Goal: Task Accomplishment & Management: Complete application form

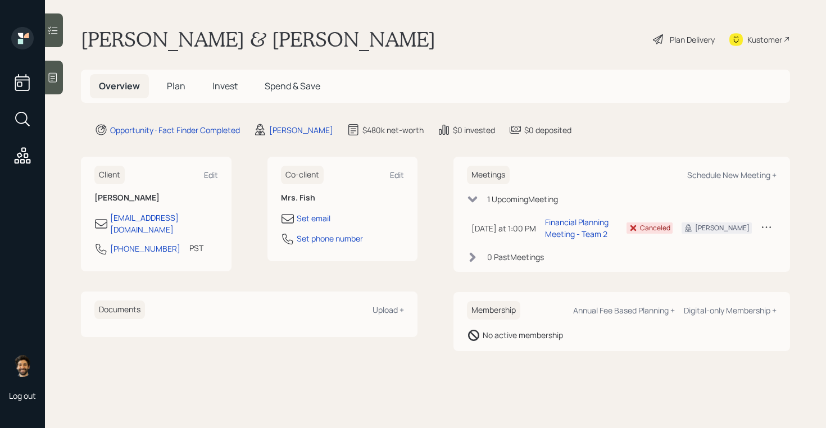
click at [230, 82] on span "Invest" at bounding box center [224, 86] width 25 height 12
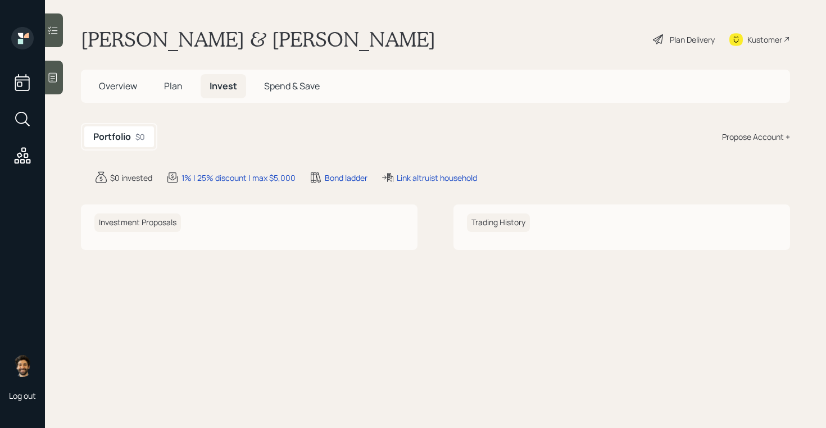
click at [170, 84] on span "Plan" at bounding box center [173, 86] width 19 height 12
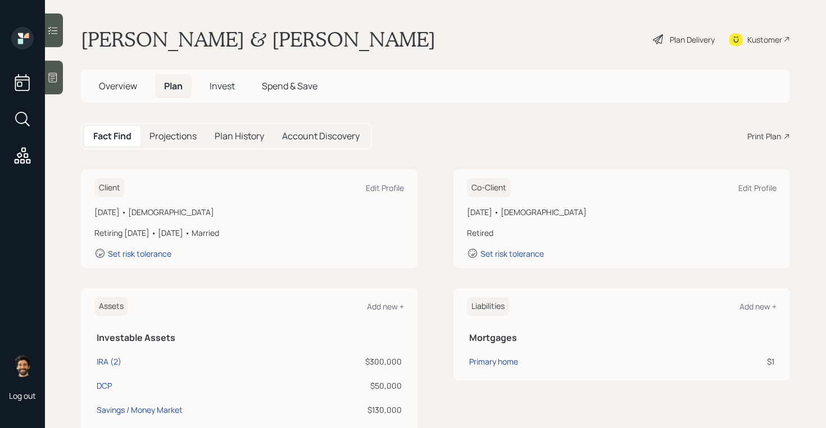
click at [124, 84] on span "Overview" at bounding box center [118, 86] width 38 height 12
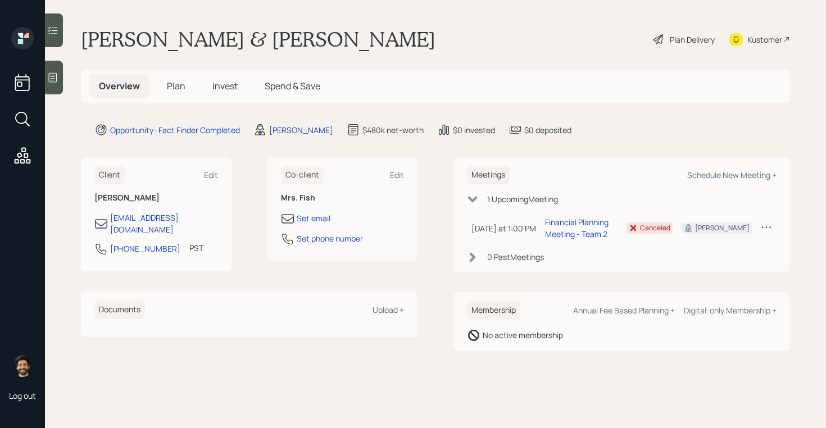
click at [172, 86] on span "Plan" at bounding box center [176, 86] width 19 height 12
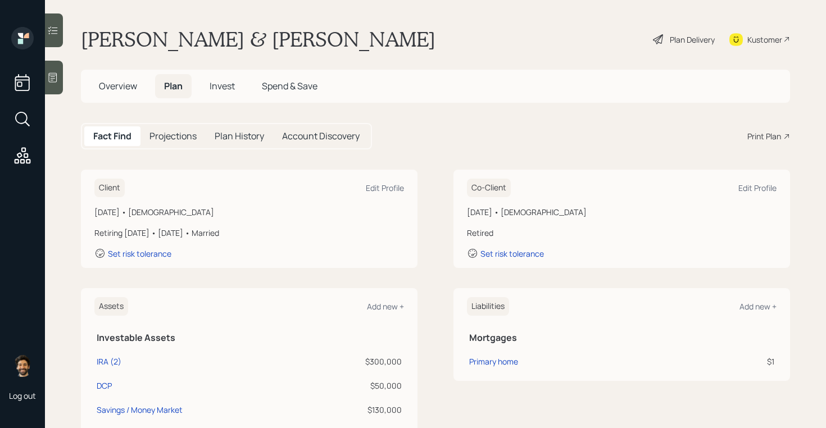
click at [213, 83] on span "Invest" at bounding box center [222, 86] width 25 height 12
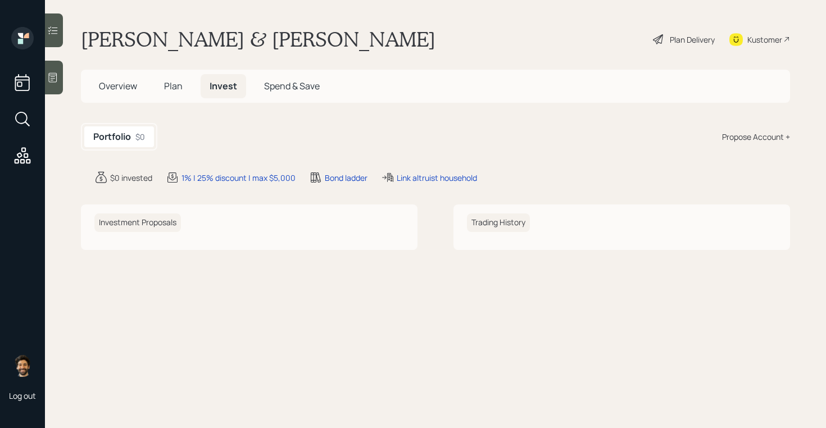
click at [174, 86] on span "Plan" at bounding box center [173, 86] width 19 height 12
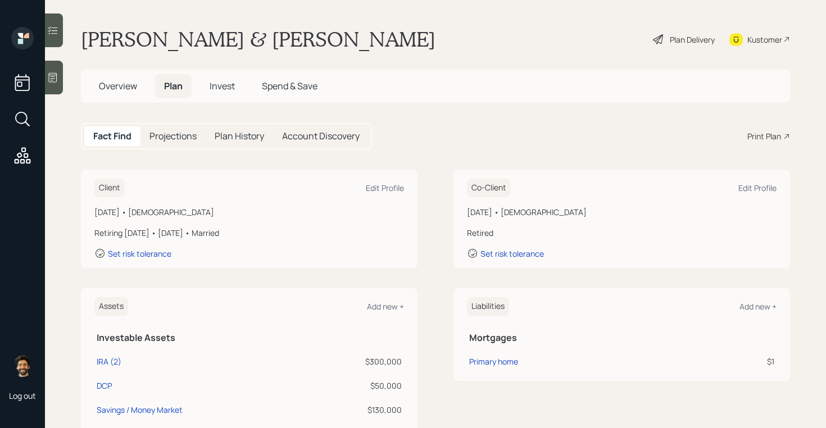
click at [121, 86] on span "Overview" at bounding box center [118, 86] width 38 height 12
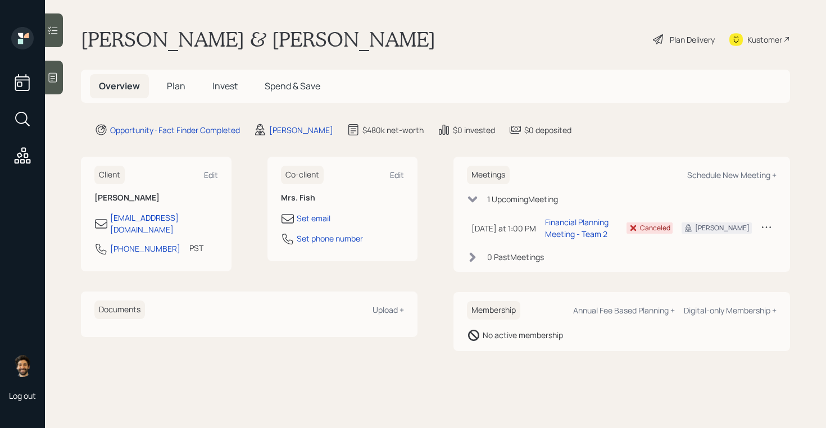
click at [183, 89] on span "Plan" at bounding box center [176, 86] width 19 height 12
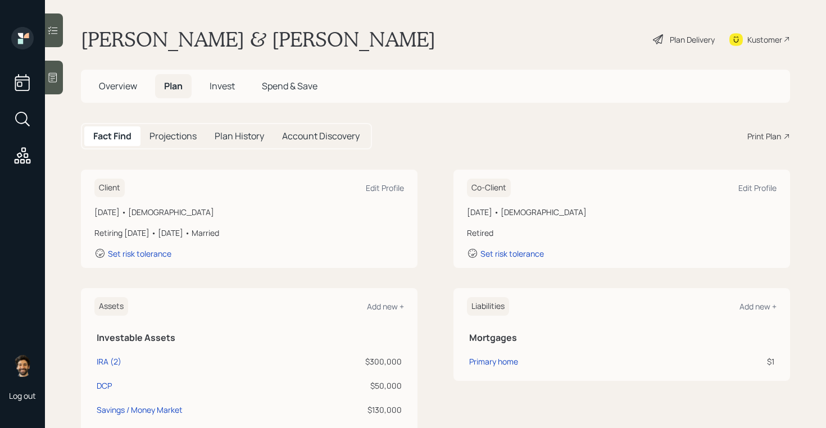
click at [223, 84] on span "Invest" at bounding box center [222, 86] width 25 height 12
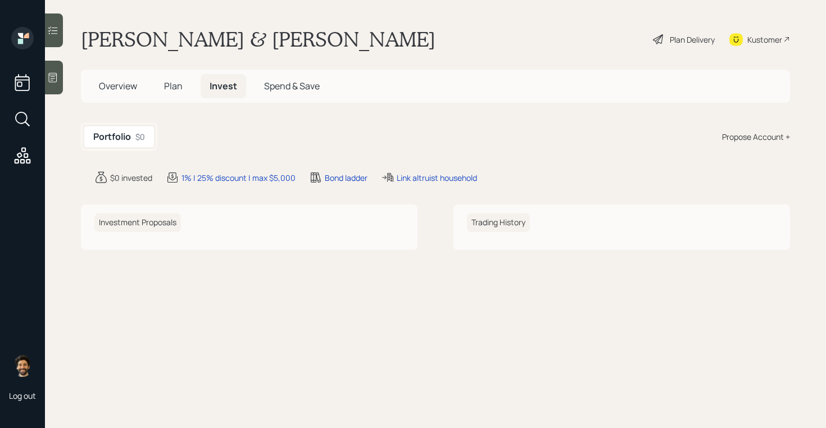
click at [167, 85] on span "Plan" at bounding box center [173, 86] width 19 height 12
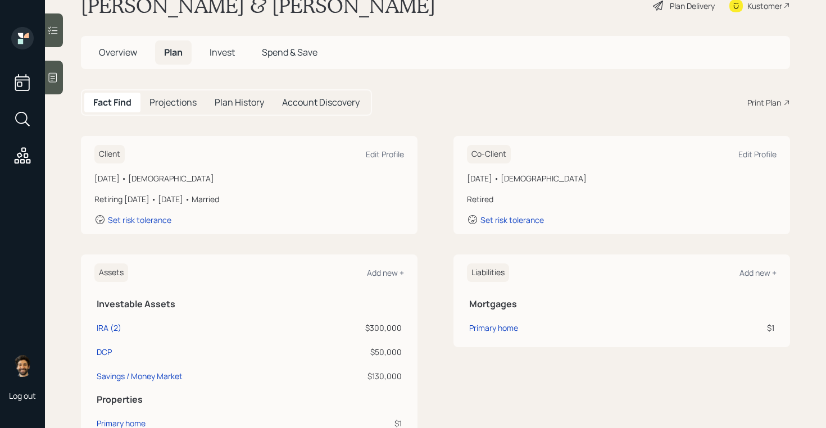
scroll to position [30, 0]
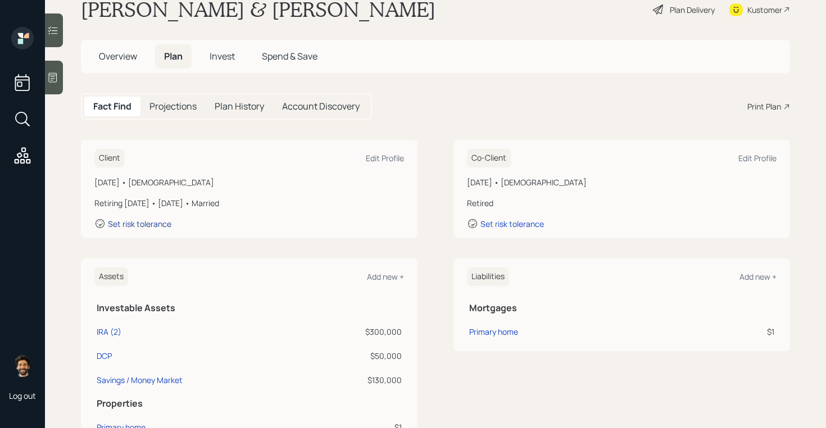
click at [136, 225] on div "Set risk tolerance" at bounding box center [139, 223] width 63 height 11
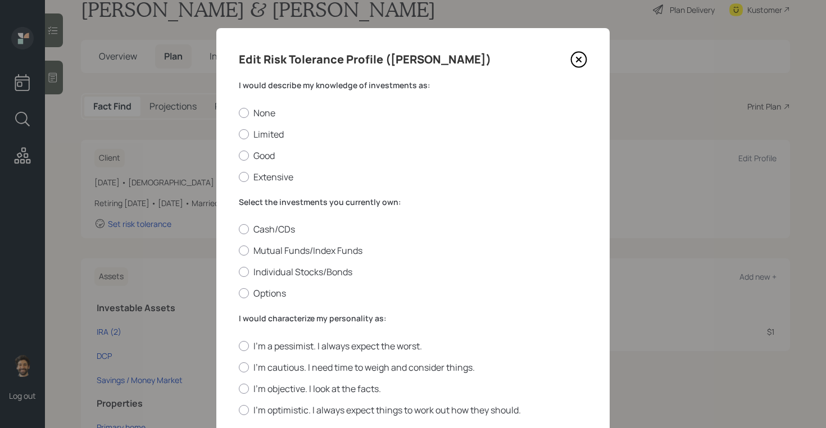
click at [274, 87] on label "I would describe my knowledge of investments as:" at bounding box center [413, 85] width 348 height 11
click at [252, 153] on label "Good" at bounding box center [413, 155] width 348 height 12
click at [239, 155] on input "Good" at bounding box center [238, 155] width 1 height 1
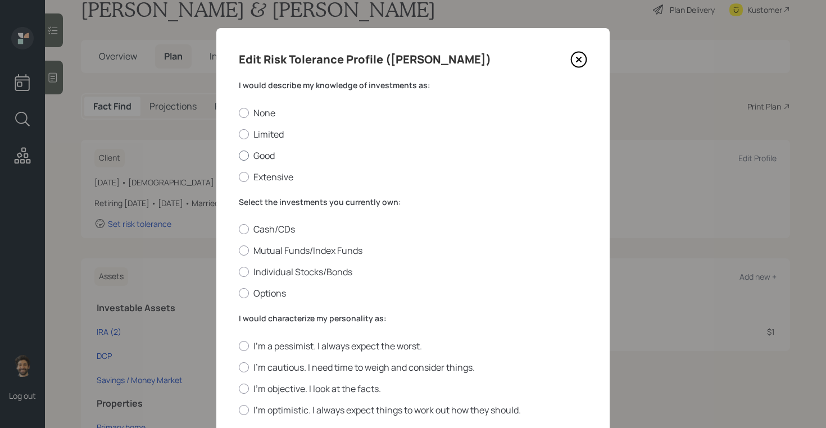
radio input "true"
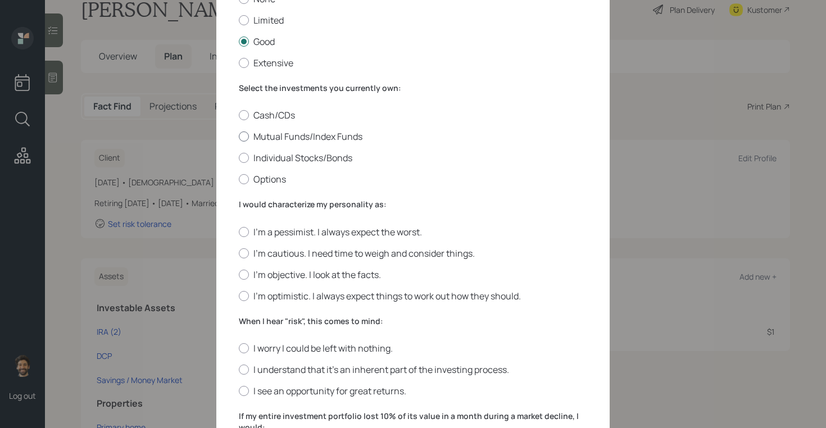
click at [252, 133] on label "Mutual Funds/Index Funds" at bounding box center [413, 136] width 348 height 12
click at [239, 136] on input "Mutual Funds/Index Funds" at bounding box center [238, 136] width 1 height 1
radio input "true"
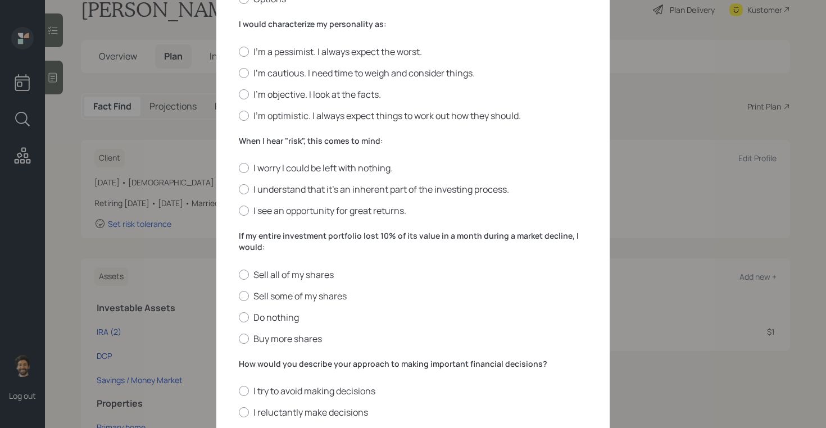
scroll to position [285, 0]
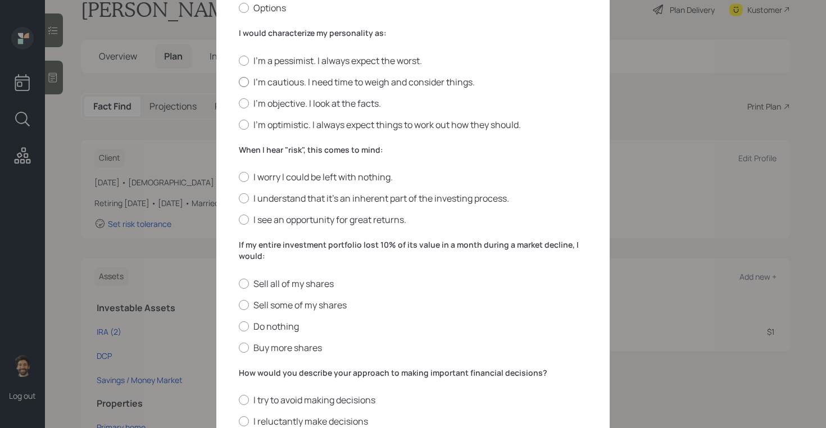
click at [243, 84] on div at bounding box center [244, 82] width 10 height 10
click at [239, 82] on input "I'm cautious. I need time to weigh and consider things." at bounding box center [238, 81] width 1 height 1
radio input "true"
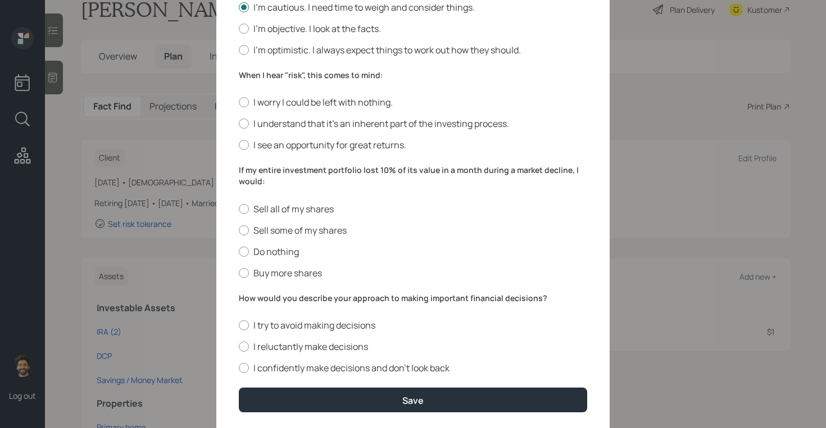
scroll to position [376, 0]
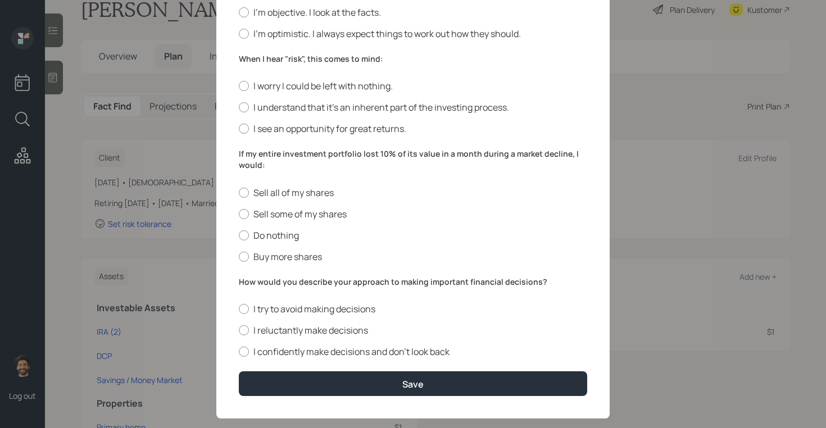
click at [262, 61] on label "When I hear "risk", this comes to mind:" at bounding box center [413, 58] width 348 height 11
click at [250, 104] on label "I understand that it’s an inherent part of the investing process." at bounding box center [413, 107] width 348 height 12
click at [239, 107] on input "I understand that it’s an inherent part of the investing process." at bounding box center [238, 107] width 1 height 1
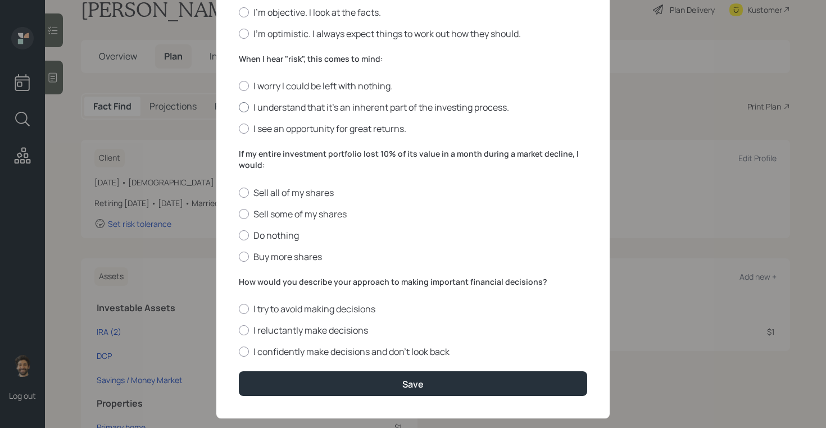
radio input "true"
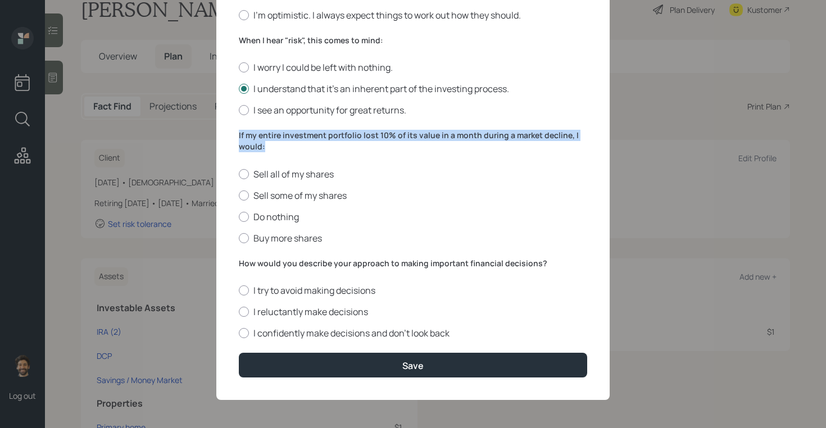
drag, startPoint x: 265, startPoint y: 143, endPoint x: 234, endPoint y: 132, distance: 32.3
click at [234, 132] on div "Edit Risk Tolerance Profile (Marc) I would describe my knowledge of investments…" at bounding box center [412, 16] width 393 height 767
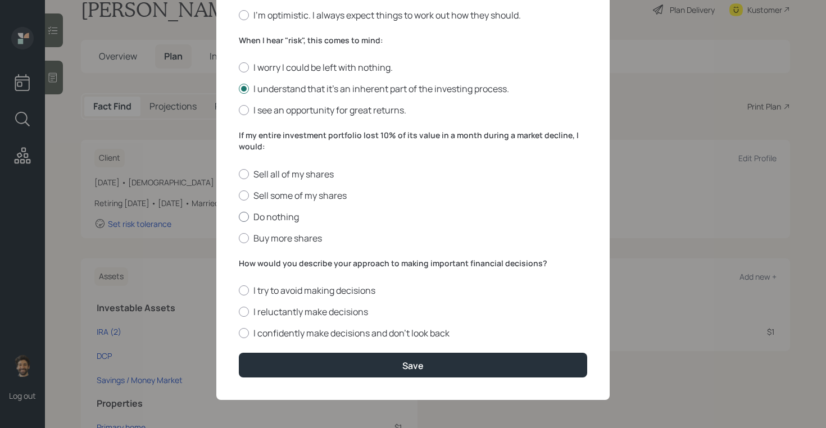
click at [254, 215] on label "Do nothing" at bounding box center [413, 217] width 348 height 12
click at [239, 216] on input "Do nothing" at bounding box center [238, 216] width 1 height 1
radio input "true"
click at [244, 331] on div at bounding box center [244, 333] width 10 height 10
click at [239, 333] on input "I confidently make decisions and don’t look back" at bounding box center [238, 333] width 1 height 1
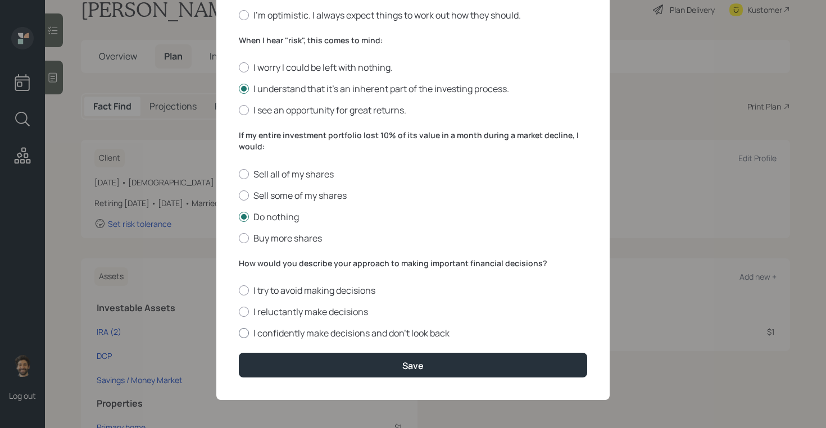
radio input "true"
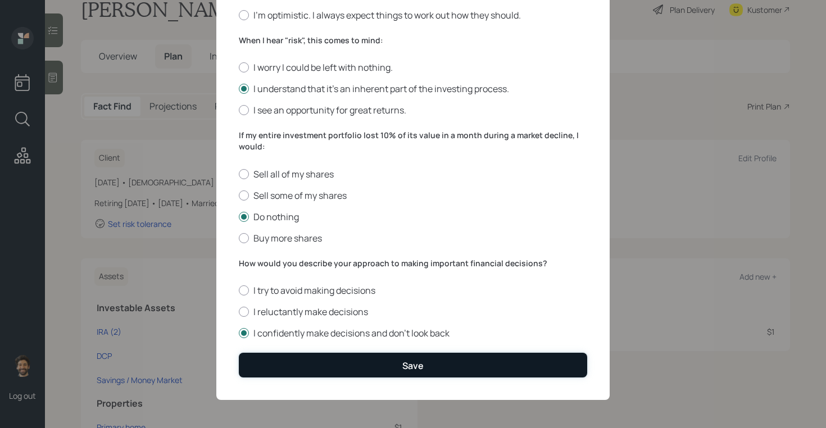
click at [262, 361] on button "Save" at bounding box center [413, 365] width 348 height 24
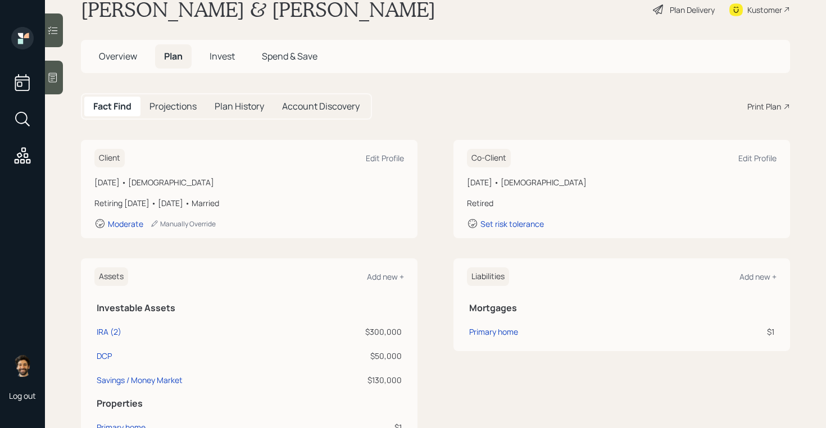
click at [231, 55] on span "Invest" at bounding box center [222, 56] width 25 height 12
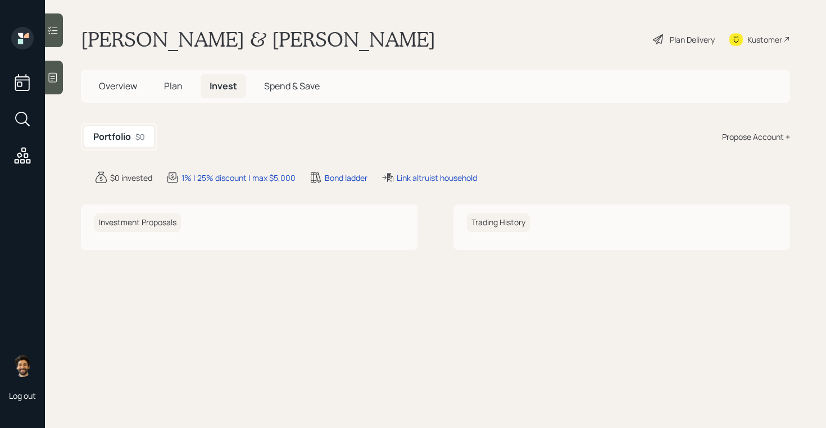
click at [742, 138] on div "Propose Account +" at bounding box center [756, 137] width 68 height 12
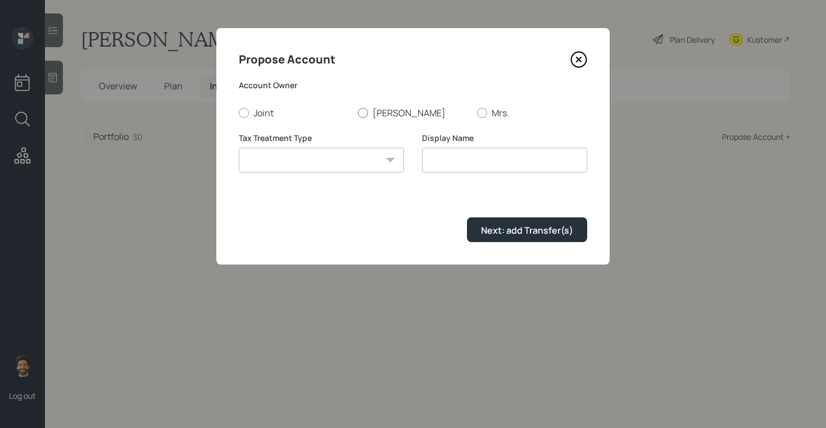
click at [379, 116] on label "Marc" at bounding box center [413, 113] width 110 height 12
click at [358, 113] on input "Marc" at bounding box center [357, 112] width 1 height 1
radio input "true"
click at [305, 161] on select "Roth Taxable Traditional" at bounding box center [321, 160] width 165 height 25
select select "traditional"
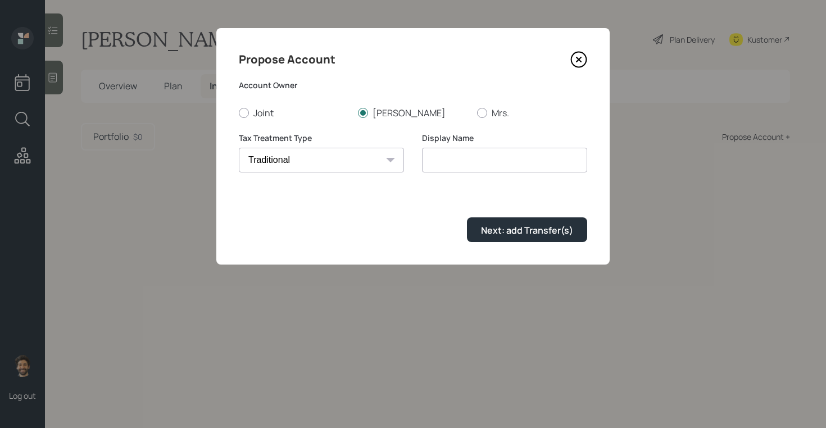
click at [239, 148] on select "Roth Taxable Traditional" at bounding box center [321, 160] width 165 height 25
type input "Traditional"
click at [507, 233] on div "Next: add Transfer(s)" at bounding box center [527, 230] width 92 height 12
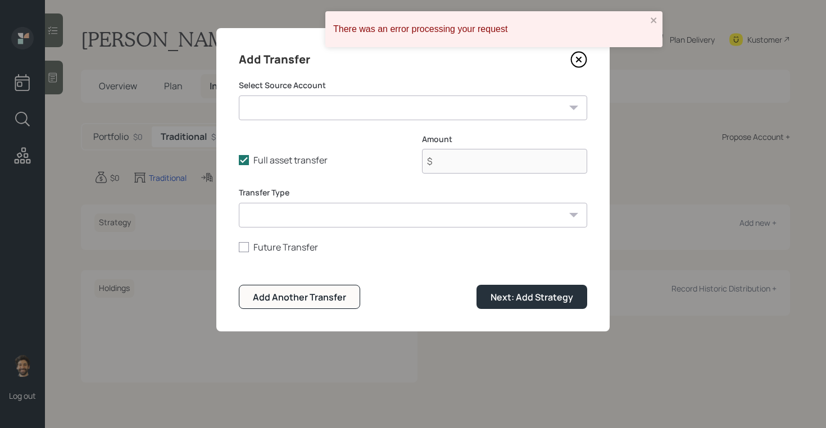
click at [295, 113] on select "IRA (2) ($300,000 | IRA) DCP ($50,000 | 401(k)) Savings / Money Market ($130,00…" at bounding box center [413, 107] width 348 height 25
select select "ea7249ff-1cfe-4d77-8c40-1fa0e7afc3bc"
click at [239, 95] on select "IRA (2) ($300,000 | IRA) DCP ($50,000 | 401(k)) Savings / Money Market ($130,00…" at bounding box center [413, 107] width 348 height 25
type input "$ 300,000"
click at [282, 215] on select "ACAT Transfer Non ACAT Transfer Capitalize Rollover Rollover Deposit" at bounding box center [413, 215] width 348 height 25
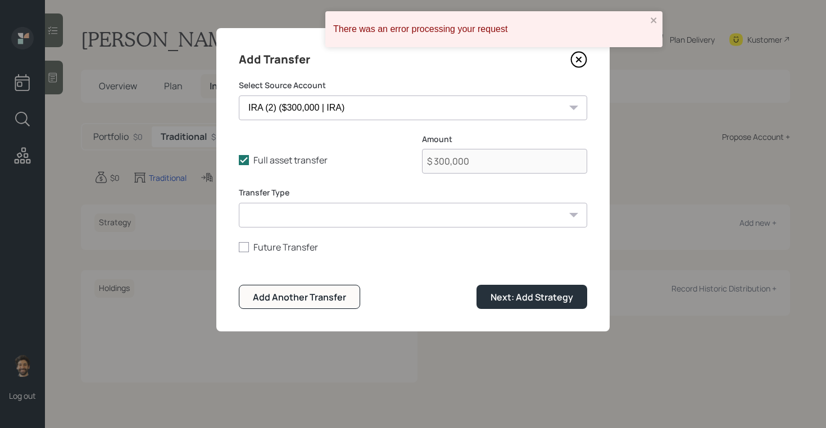
select select "acat_transfer"
click at [239, 203] on select "ACAT Transfer Non ACAT Transfer Capitalize Rollover Rollover Deposit" at bounding box center [413, 215] width 348 height 25
click at [515, 295] on div "Next: Add Strategy" at bounding box center [531, 297] width 83 height 12
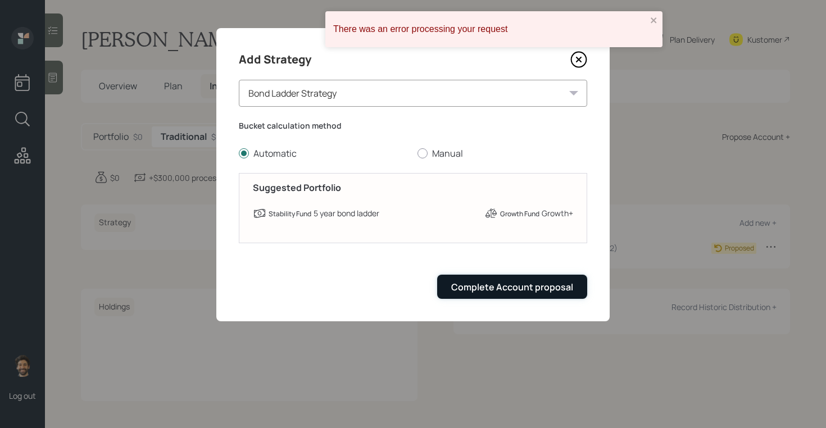
click at [490, 292] on div "Complete Account proposal" at bounding box center [512, 287] width 122 height 12
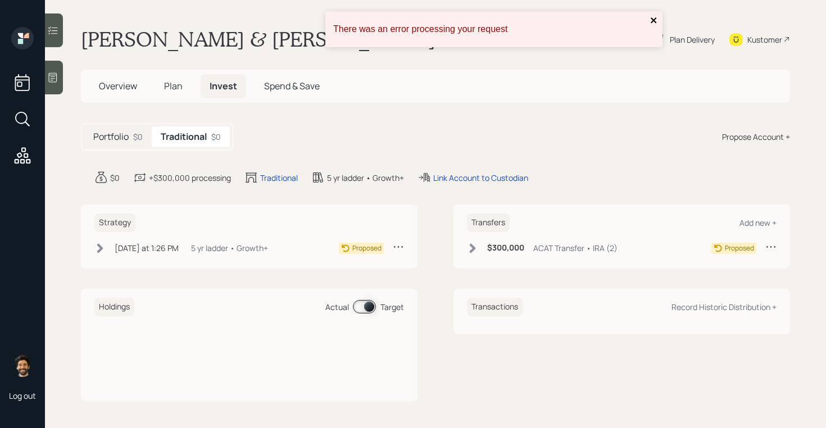
click at [653, 21] on icon "close" at bounding box center [654, 20] width 8 height 9
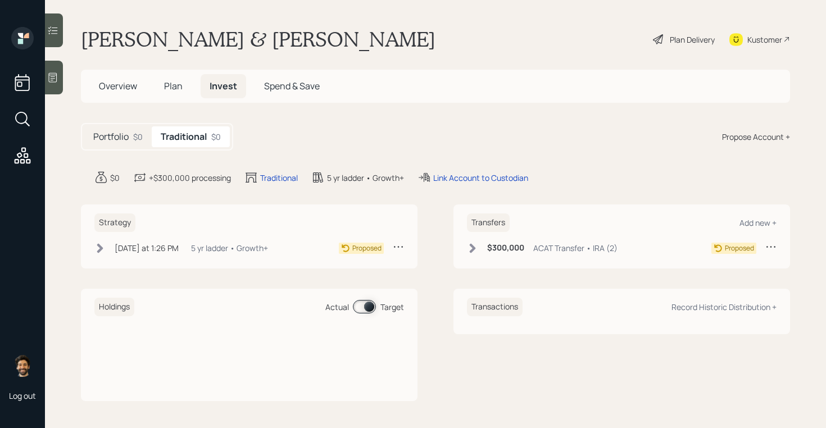
click at [687, 34] on div "Plan Delivery" at bounding box center [692, 40] width 45 height 12
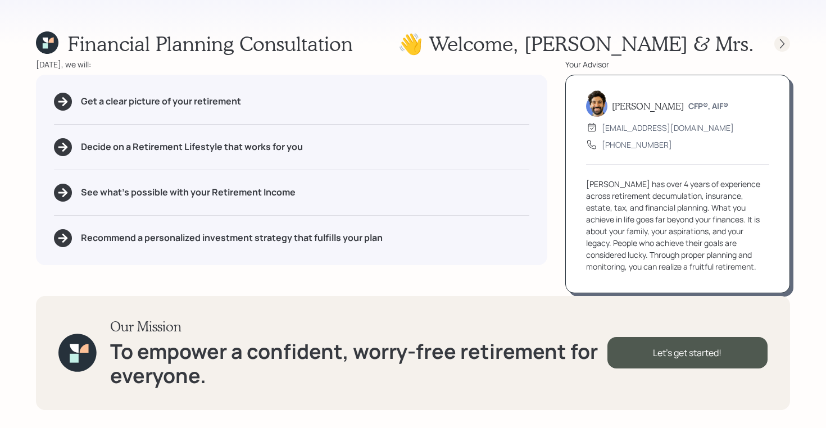
click at [789, 44] on div at bounding box center [782, 44] width 16 height 16
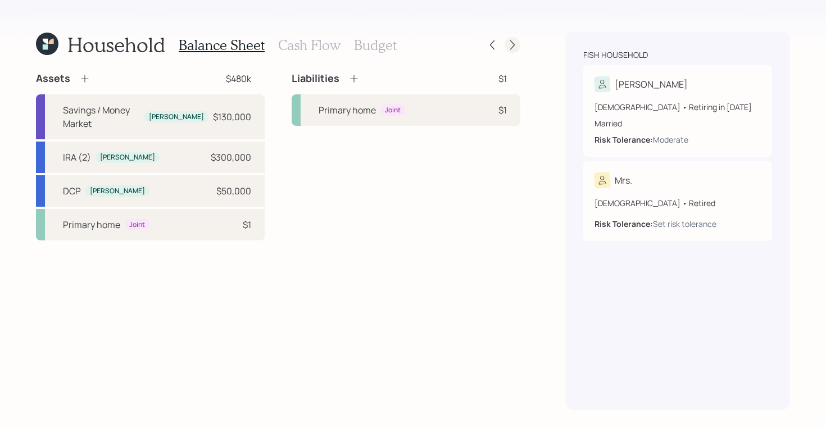
click at [512, 47] on icon at bounding box center [512, 44] width 11 height 11
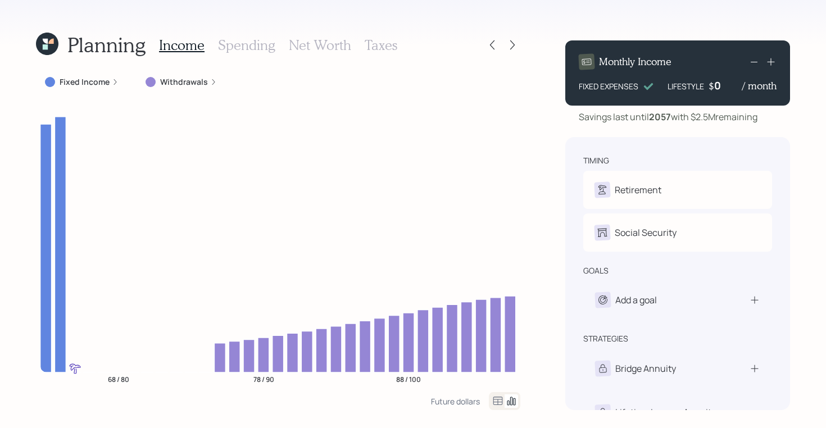
click at [316, 42] on h3 "Net Worth" at bounding box center [320, 45] width 62 height 16
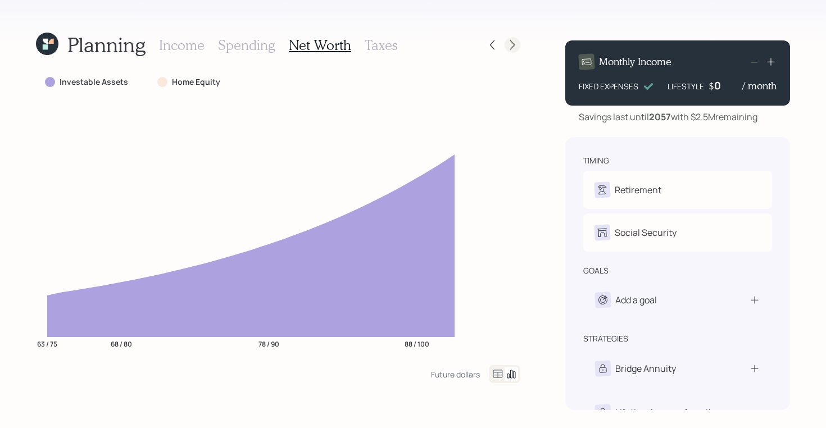
click at [514, 44] on icon at bounding box center [512, 44] width 11 height 11
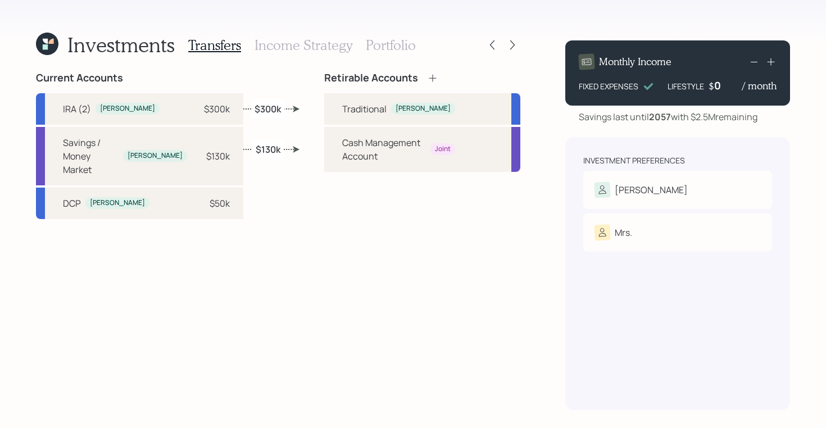
click at [328, 45] on h3 "Income Strategy" at bounding box center [303, 45] width 98 height 16
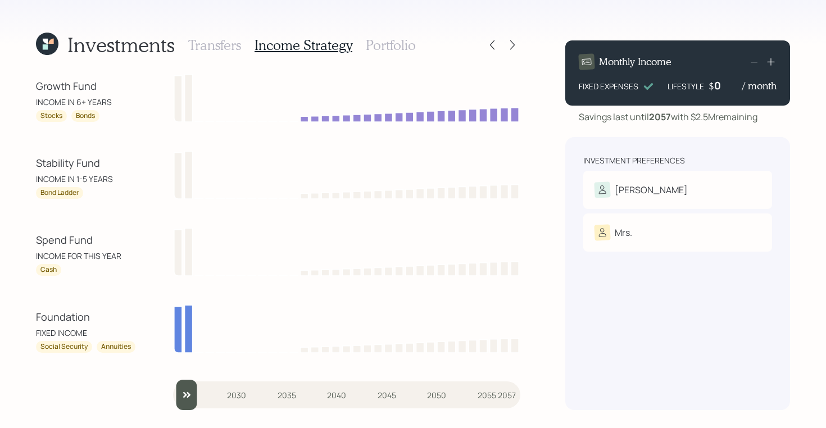
click at [390, 50] on h3 "Portfolio" at bounding box center [391, 45] width 50 height 16
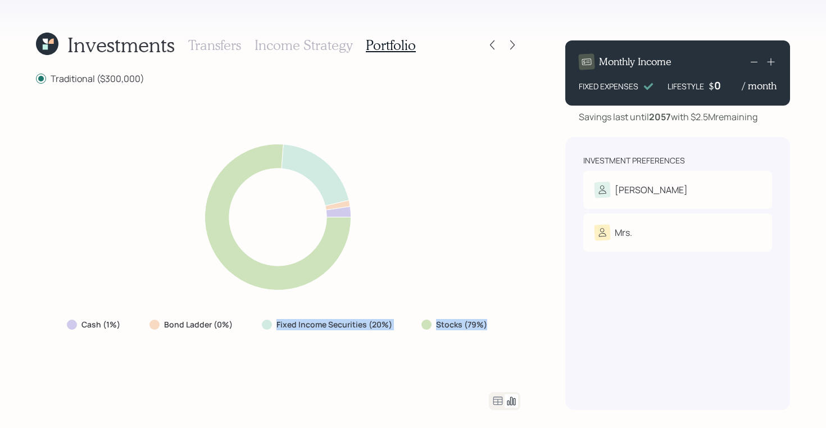
drag, startPoint x: 486, startPoint y: 326, endPoint x: 277, endPoint y: 324, distance: 209.5
click at [277, 324] on div "Cash (1%) Bond Ladder (0%) Fixed Income Securities (20%) Stocks (79%)" at bounding box center [278, 325] width 440 height 20
click at [516, 41] on icon at bounding box center [512, 44] width 11 height 11
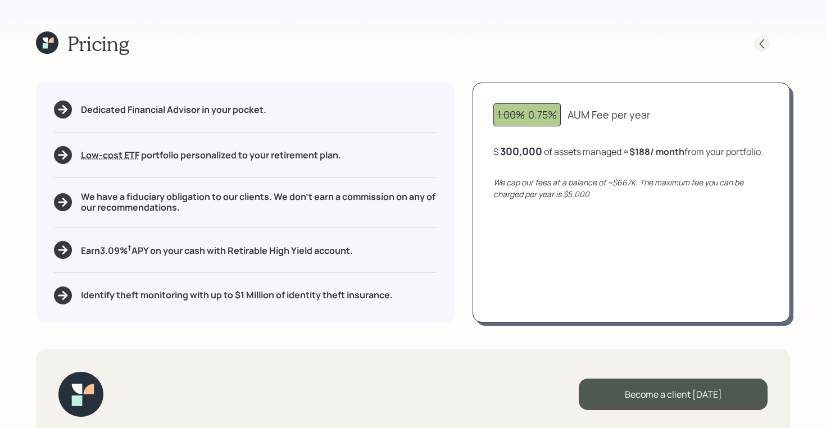
click at [765, 41] on icon at bounding box center [761, 43] width 11 height 11
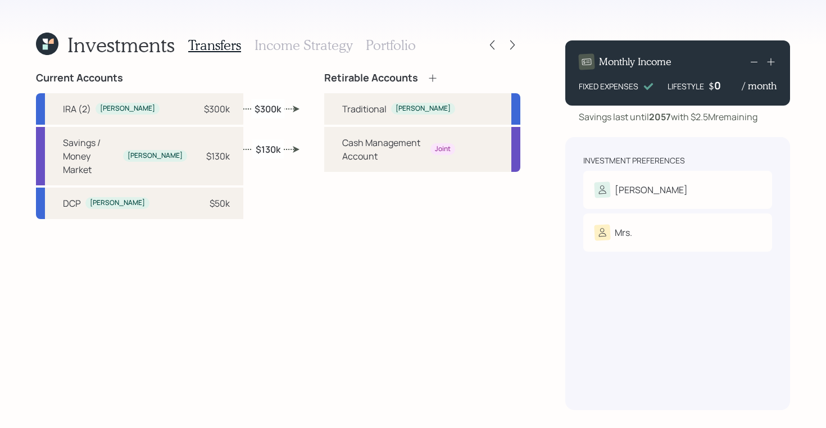
click at [381, 54] on div "Transfers Income Strategy Portfolio" at bounding box center [301, 44] width 227 height 27
click at [397, 48] on h3 "Portfolio" at bounding box center [391, 45] width 50 height 16
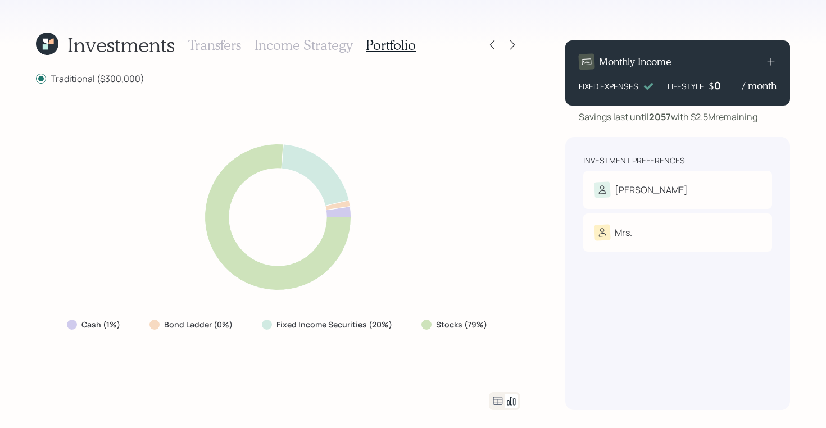
click at [494, 396] on icon at bounding box center [497, 400] width 13 height 13
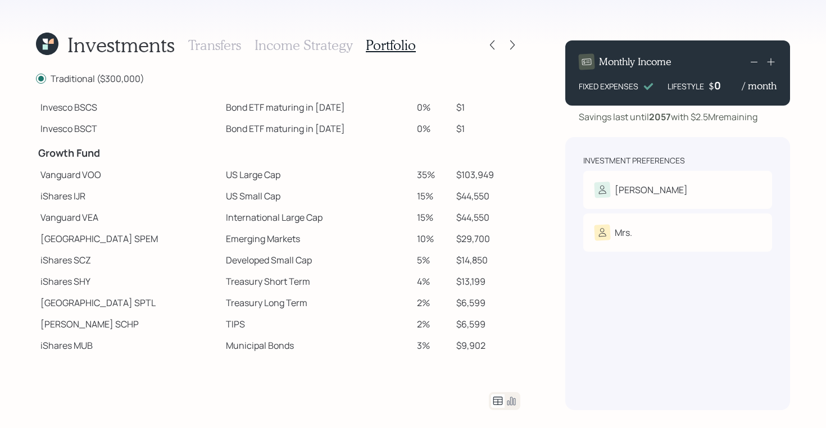
scroll to position [147, 0]
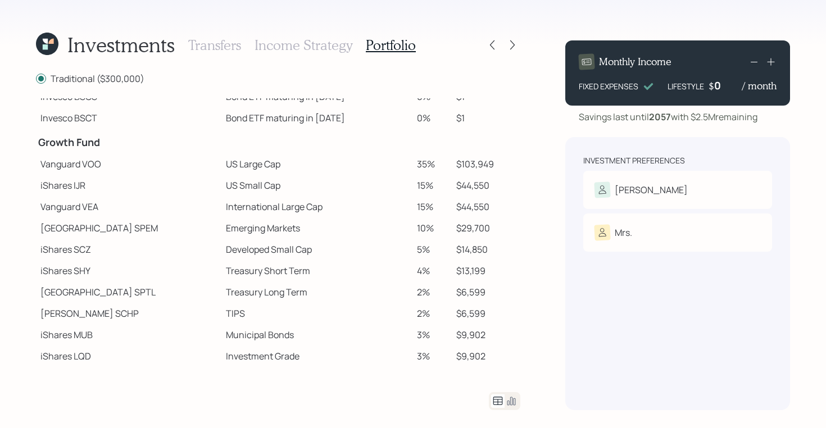
click at [221, 162] on td "US Large Cap" at bounding box center [316, 163] width 191 height 21
click at [221, 182] on td "US Small Cap" at bounding box center [316, 185] width 191 height 21
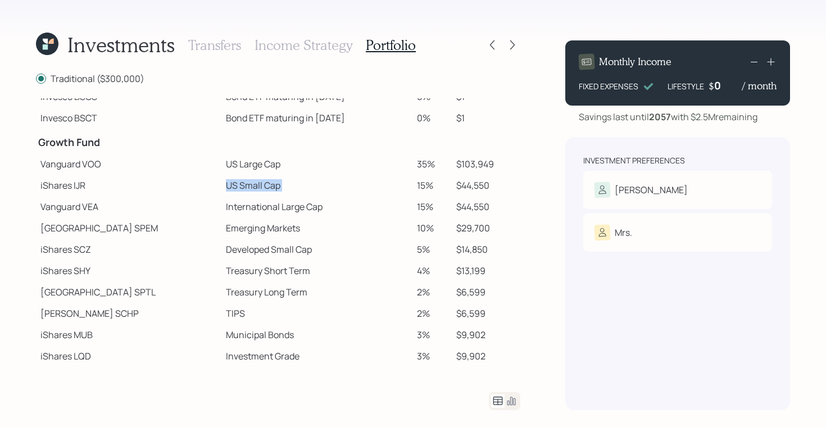
click at [221, 182] on td "US Small Cap" at bounding box center [316, 185] width 191 height 21
click at [221, 202] on td "International Large Cap" at bounding box center [316, 206] width 191 height 21
click at [221, 227] on td "Emerging Markets" at bounding box center [316, 227] width 191 height 21
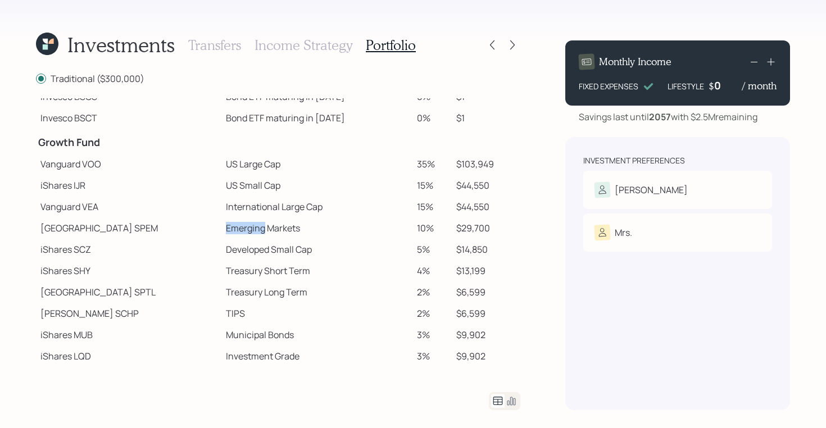
click at [221, 227] on td "Emerging Markets" at bounding box center [316, 227] width 191 height 21
click at [221, 249] on td "Developed Small Cap" at bounding box center [316, 249] width 191 height 21
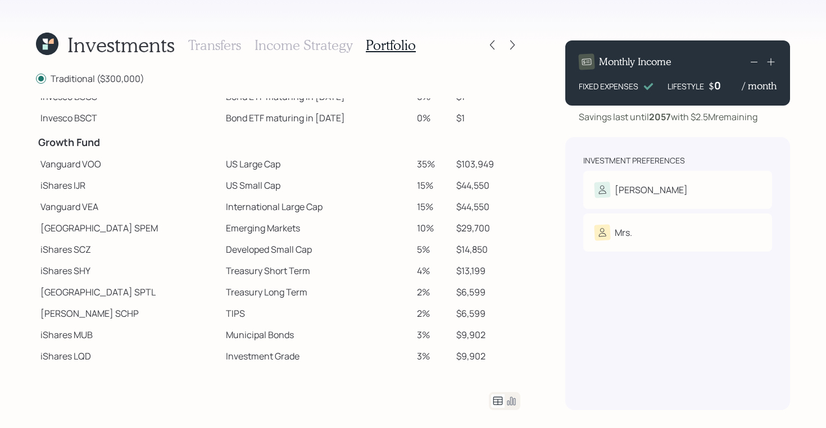
click at [485, 167] on td "$103,949" at bounding box center [486, 163] width 69 height 21
drag, startPoint x: 181, startPoint y: 163, endPoint x: 239, endPoint y: 166, distance: 58.5
click at [239, 166] on td "US Large Cap" at bounding box center [316, 163] width 191 height 21
click at [306, 43] on h3 "Income Strategy" at bounding box center [303, 45] width 98 height 16
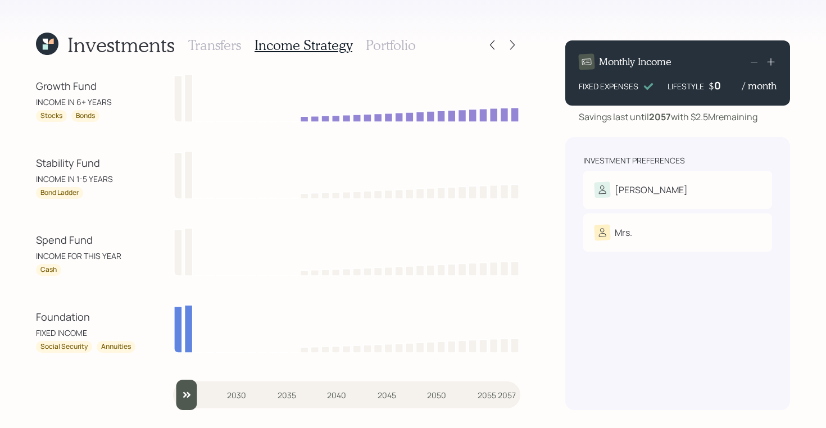
click at [385, 52] on h3 "Portfolio" at bounding box center [391, 45] width 50 height 16
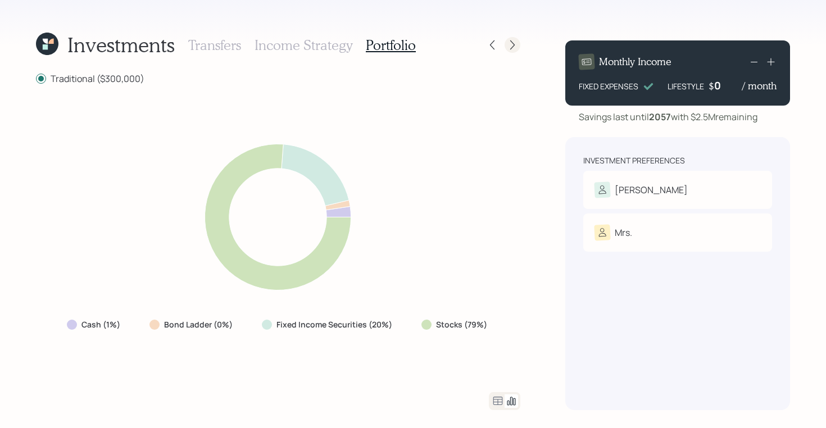
click at [516, 45] on icon at bounding box center [512, 44] width 11 height 11
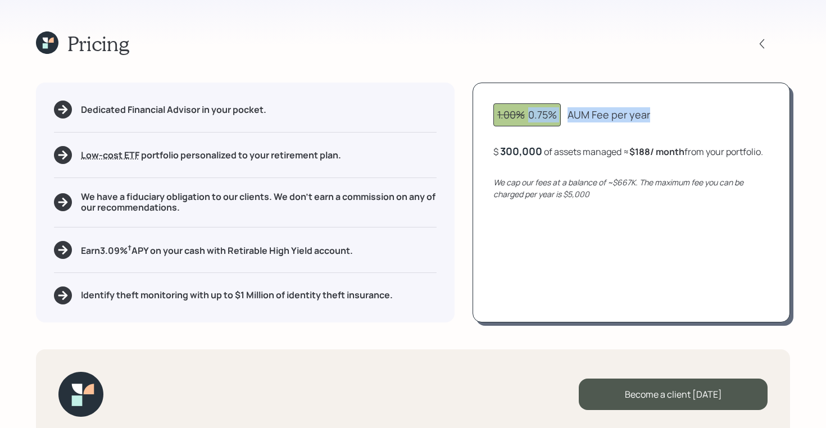
drag, startPoint x: 531, startPoint y: 115, endPoint x: 649, endPoint y: 112, distance: 117.4
click at [649, 112] on div "1.00% 0.75% AUM Fee per year" at bounding box center [631, 114] width 276 height 23
click at [513, 111] on span "1.00%" at bounding box center [511, 114] width 28 height 13
click at [43, 44] on icon at bounding box center [45, 45] width 5 height 5
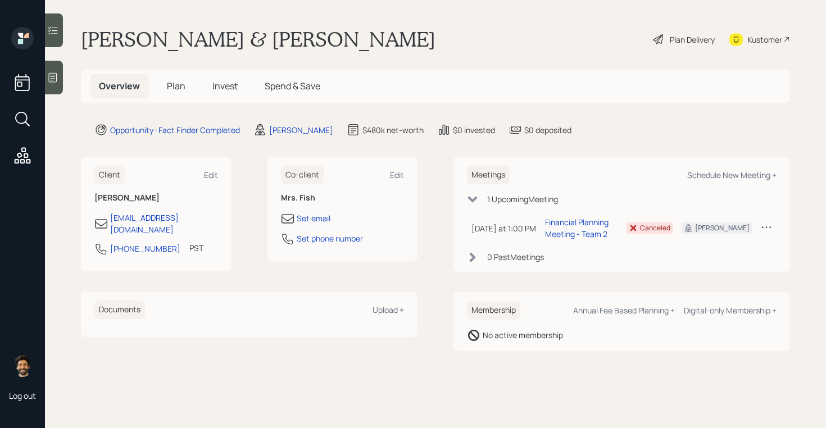
click at [181, 84] on span "Plan" at bounding box center [176, 86] width 19 height 12
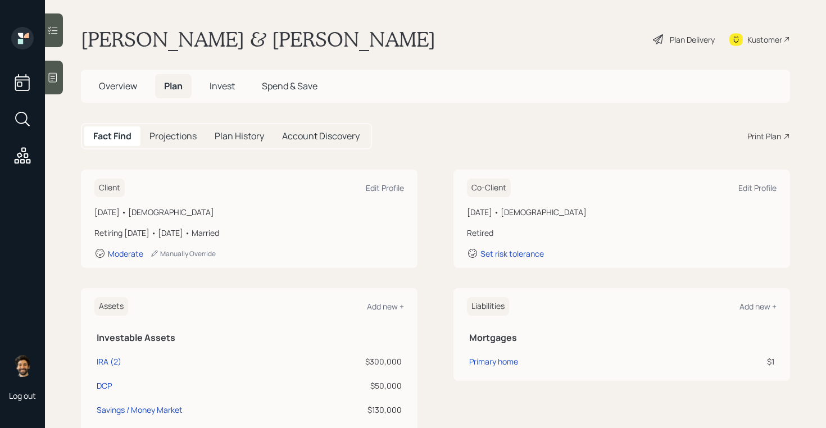
click at [227, 81] on span "Invest" at bounding box center [222, 86] width 25 height 12
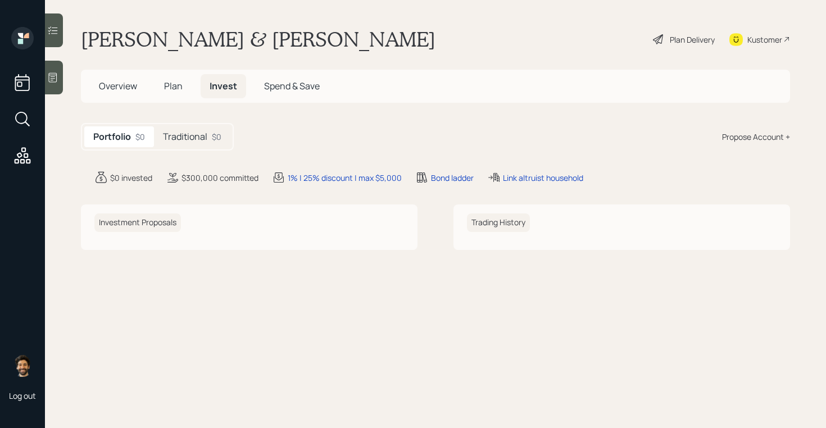
click at [197, 133] on h5 "Traditional" at bounding box center [185, 136] width 44 height 11
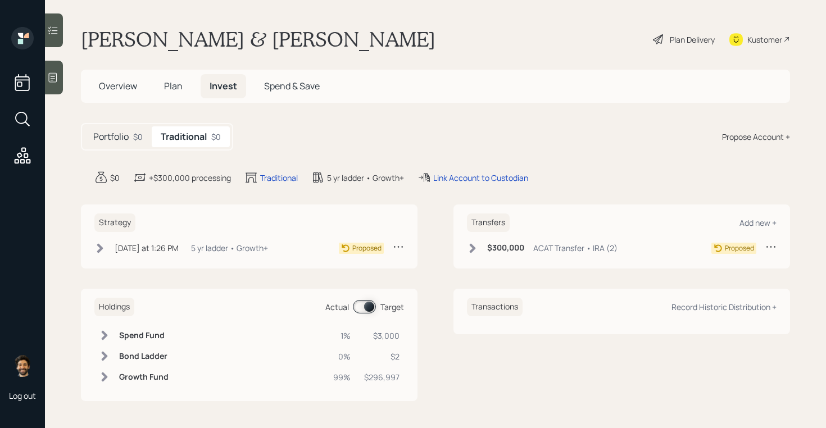
click at [175, 86] on span "Plan" at bounding box center [173, 86] width 19 height 12
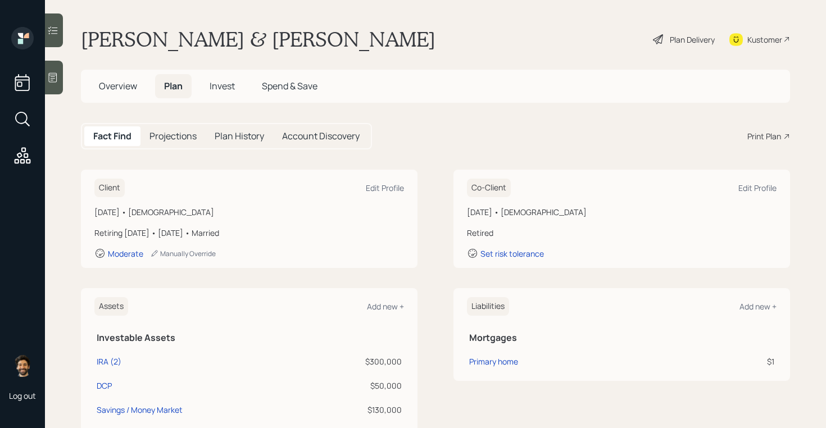
click at [225, 89] on span "Invest" at bounding box center [222, 86] width 25 height 12
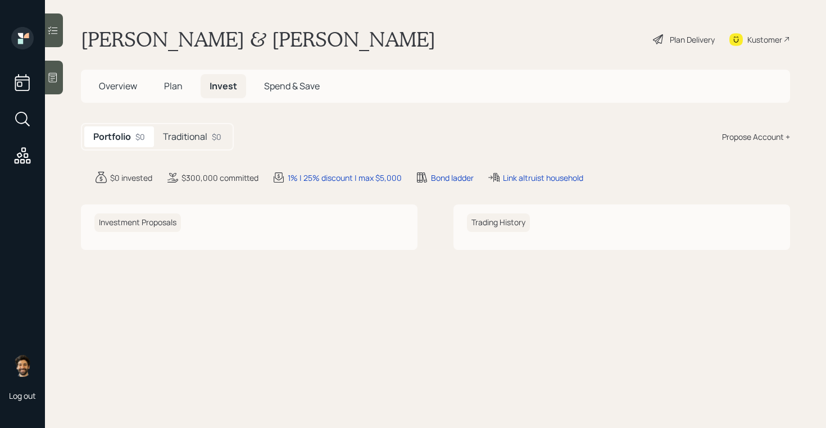
click at [190, 140] on h5 "Traditional" at bounding box center [185, 136] width 44 height 11
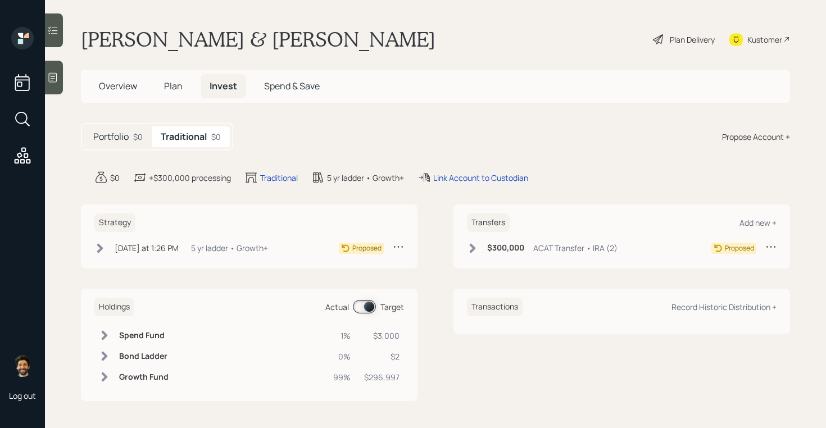
click at [183, 85] on h5 "Plan" at bounding box center [173, 86] width 37 height 24
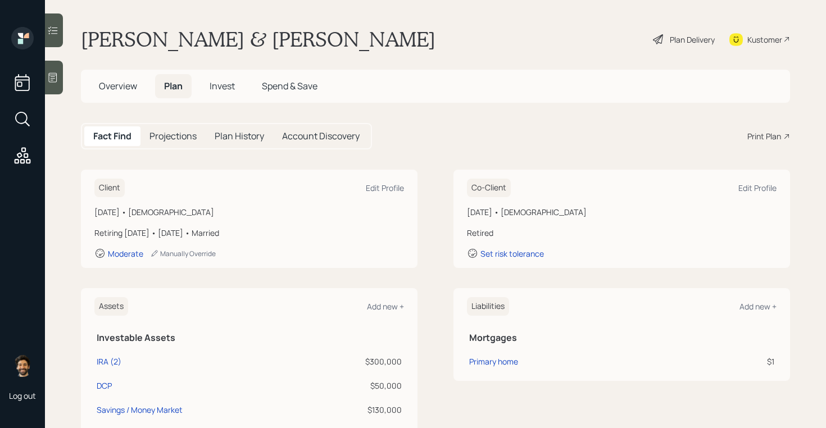
click at [122, 85] on span "Overview" at bounding box center [118, 86] width 38 height 12
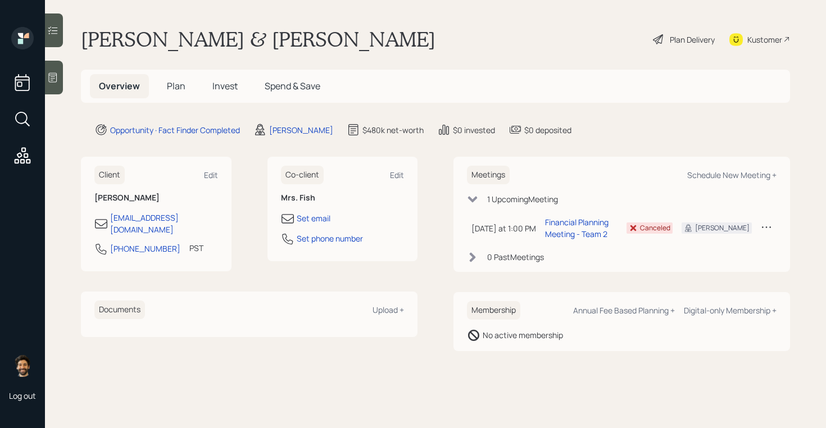
click at [179, 87] on span "Plan" at bounding box center [176, 86] width 19 height 12
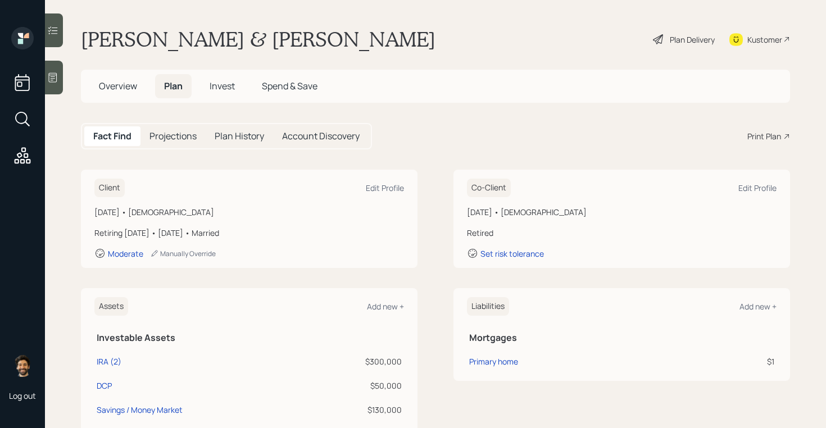
click at [218, 87] on span "Invest" at bounding box center [222, 86] width 25 height 12
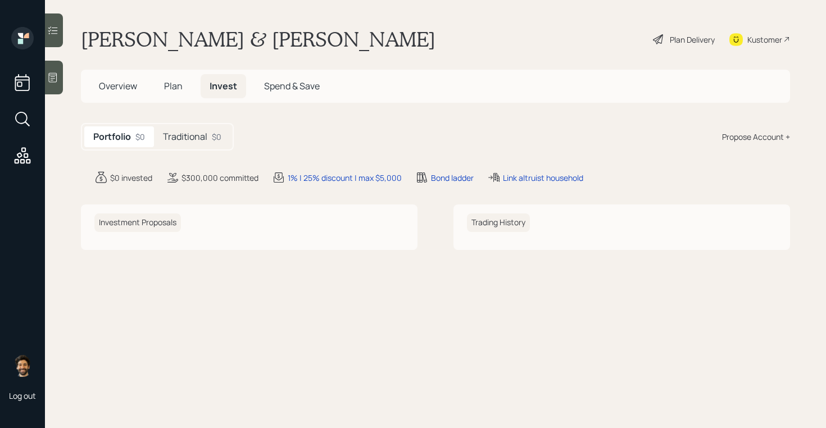
click at [197, 131] on h5 "Traditional" at bounding box center [185, 136] width 44 height 11
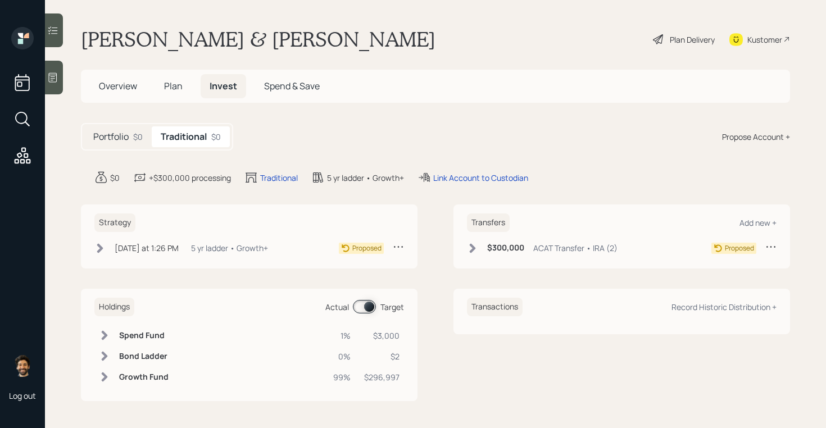
click at [185, 84] on h5 "Plan" at bounding box center [173, 86] width 37 height 24
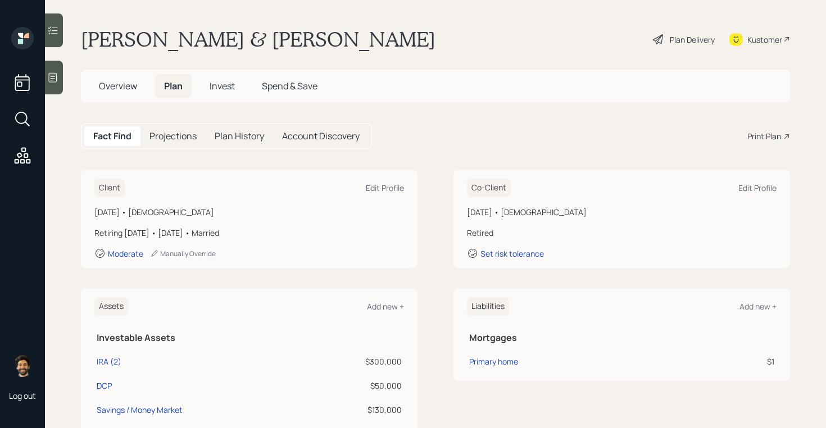
click at [124, 86] on span "Overview" at bounding box center [118, 86] width 38 height 12
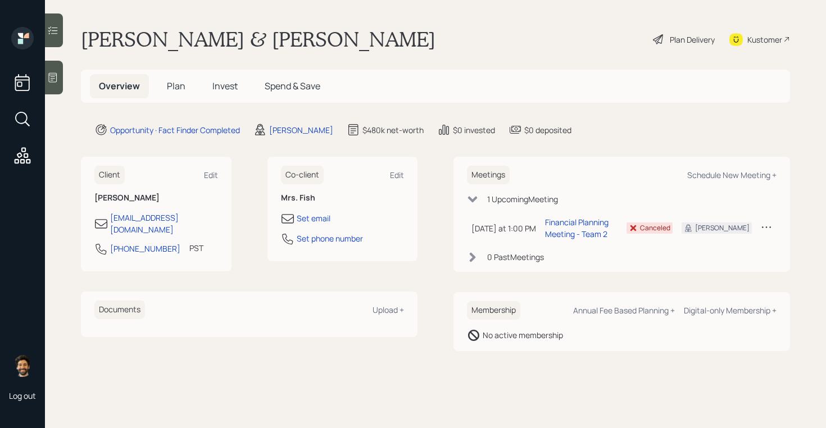
click at [175, 83] on span "Plan" at bounding box center [176, 86] width 19 height 12
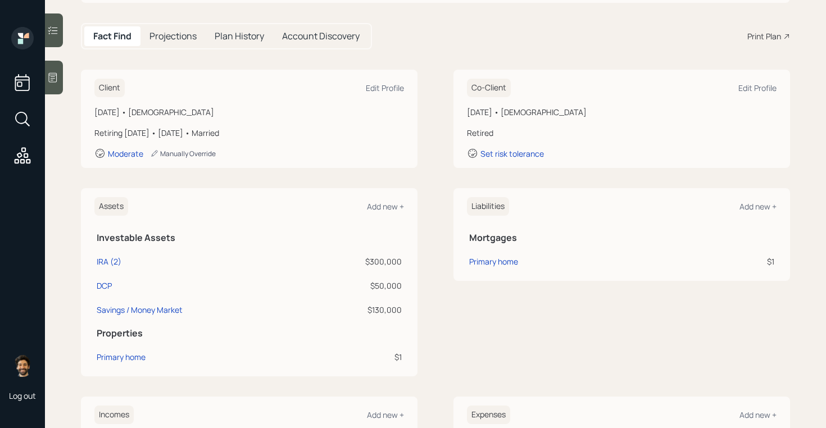
scroll to position [102, 0]
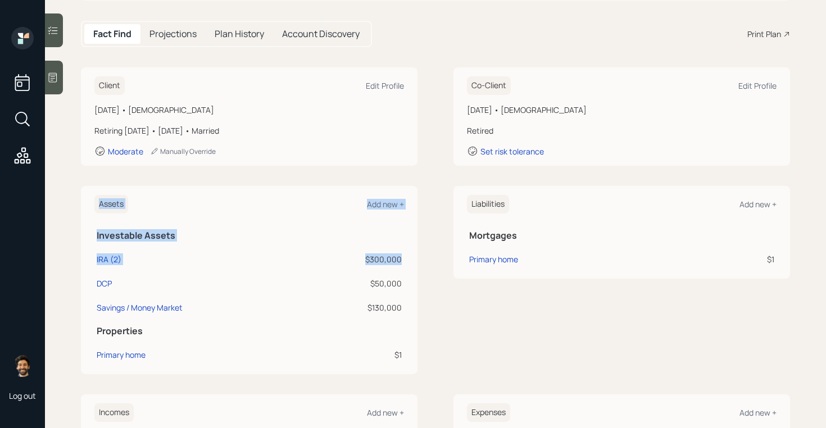
drag, startPoint x: 400, startPoint y: 257, endPoint x: 89, endPoint y: 255, distance: 311.2
click at [89, 255] on div "Assets Add new + Investable Assets IRA (2) $300,000 DCP $50,000 Savings / Money…" at bounding box center [249, 280] width 336 height 188
click at [174, 245] on td "IRA (2)" at bounding box center [200, 257] width 213 height 24
drag, startPoint x: 404, startPoint y: 258, endPoint x: 359, endPoint y: 254, distance: 44.5
click at [359, 254] on div "Assets Add new + Investable Assets IRA (2) $300,000 DCP $50,000 Savings / Money…" at bounding box center [249, 280] width 336 height 188
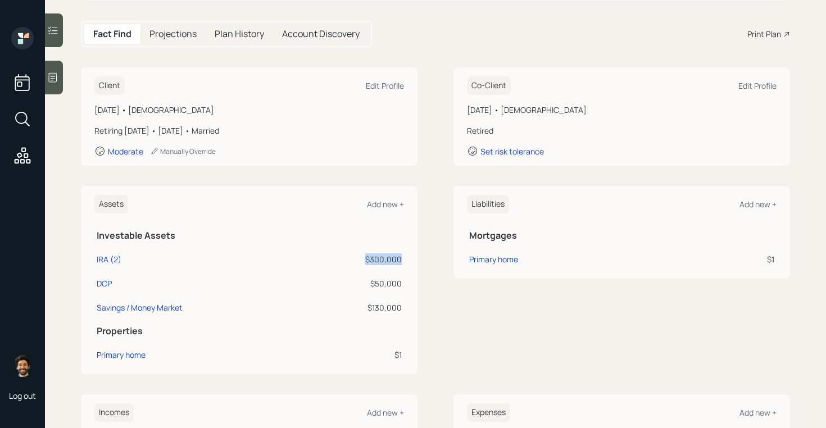
click at [393, 259] on div "$300,000" at bounding box center [355, 259] width 92 height 12
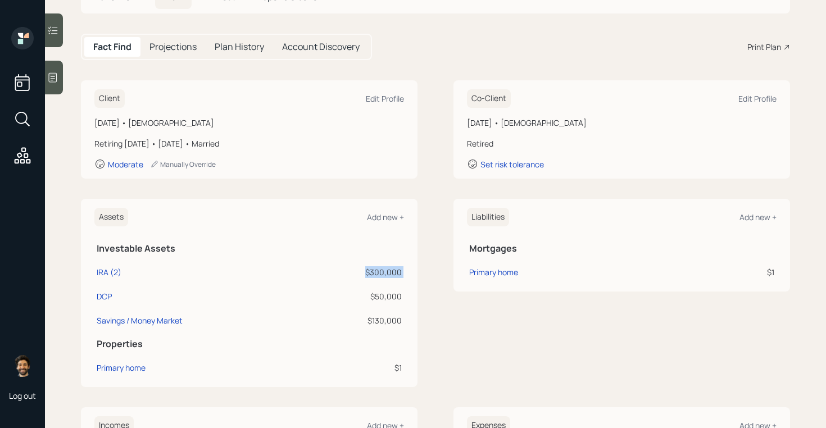
scroll to position [0, 0]
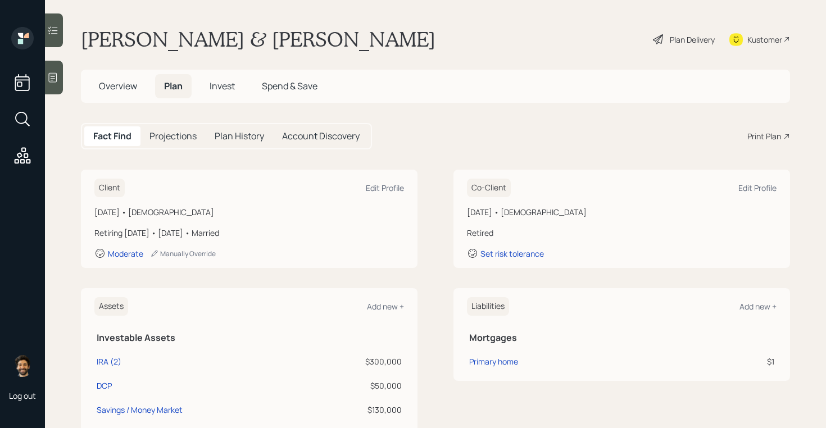
click at [181, 134] on h5 "Projections" at bounding box center [172, 136] width 47 height 11
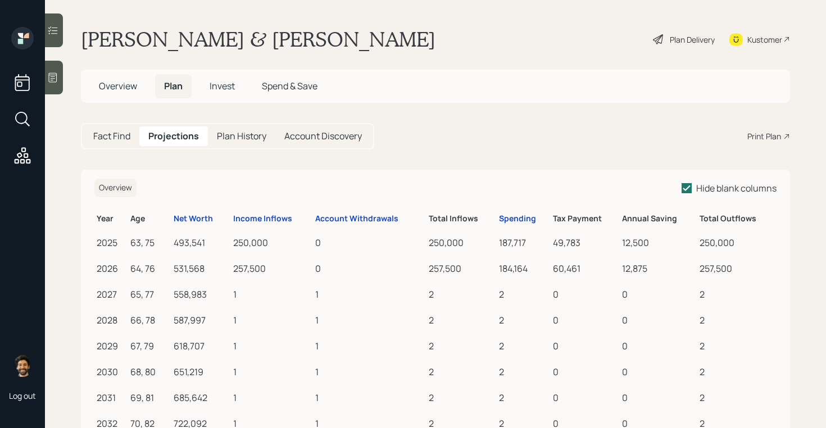
click at [114, 135] on h5 "Fact Find" at bounding box center [111, 136] width 37 height 11
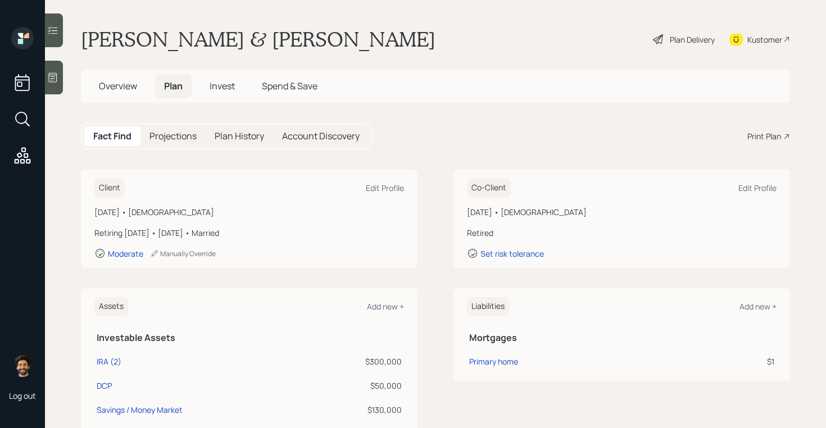
click at [218, 89] on span "Invest" at bounding box center [222, 86] width 25 height 12
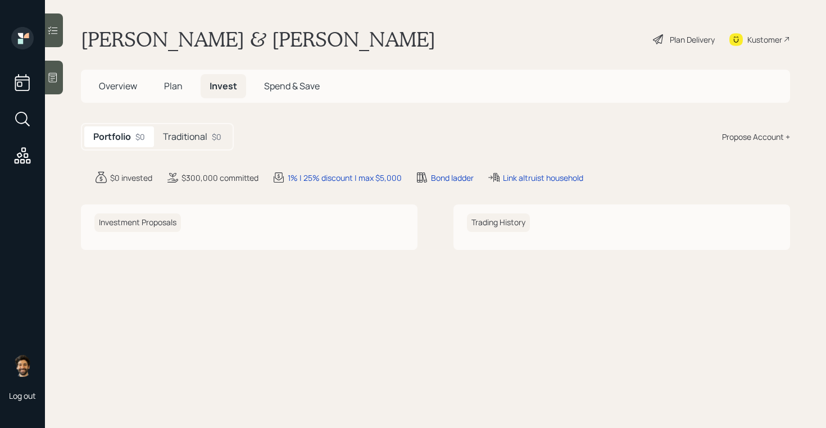
click at [198, 133] on h5 "Traditional" at bounding box center [185, 136] width 44 height 11
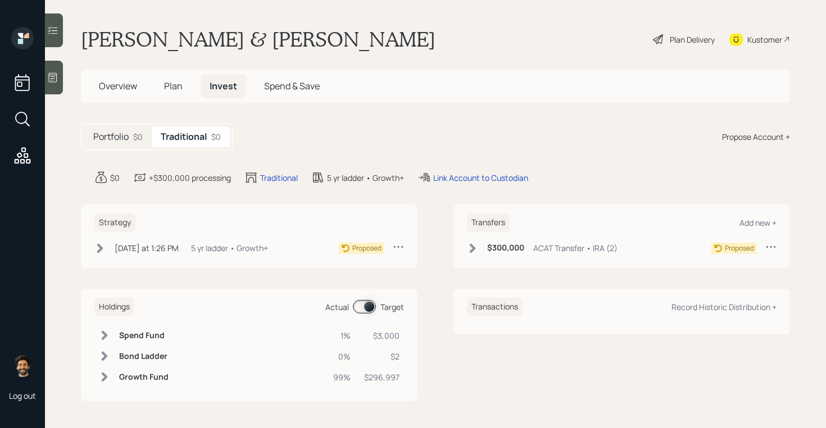
click at [690, 42] on div "Plan Delivery" at bounding box center [692, 40] width 45 height 12
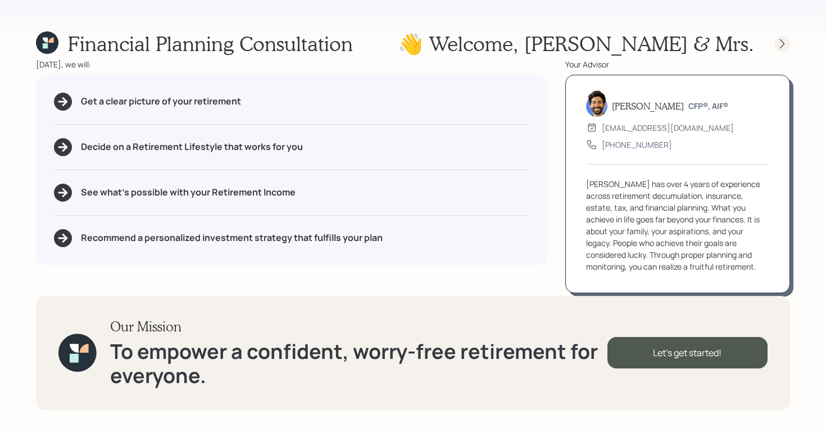
click at [781, 42] on icon at bounding box center [781, 43] width 11 height 11
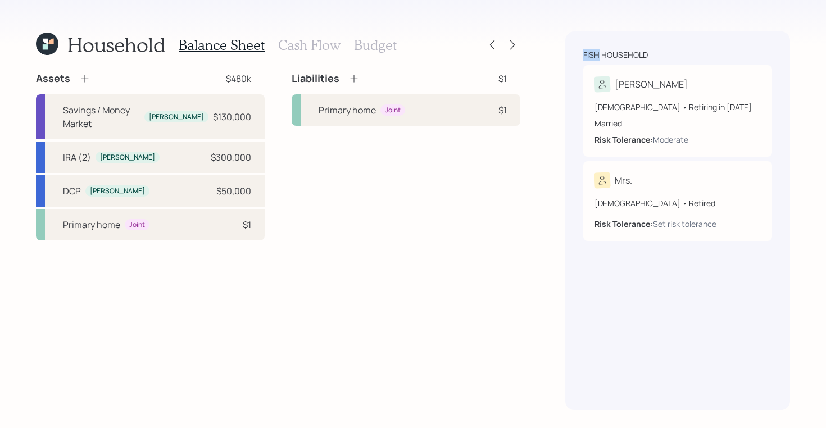
click at [781, 42] on div "Fish household Marc 63 years old • Retiring in January 2027 Married Risk Tolera…" at bounding box center [677, 220] width 225 height 379
click at [517, 43] on icon at bounding box center [512, 44] width 11 height 11
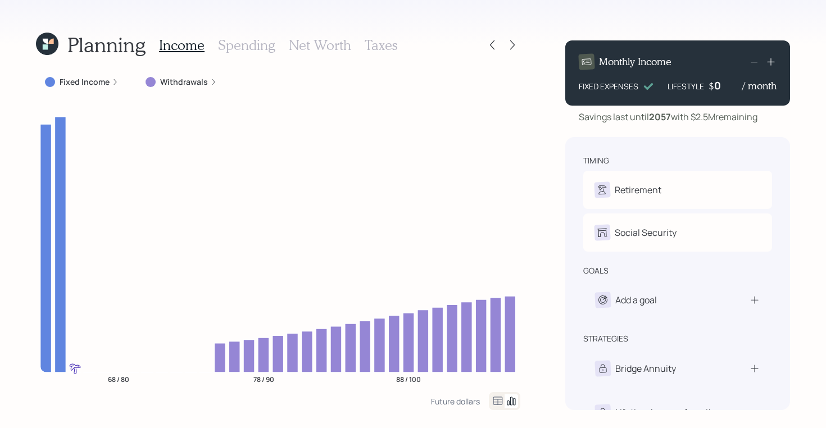
click at [321, 52] on h3 "Net Worth" at bounding box center [320, 45] width 62 height 16
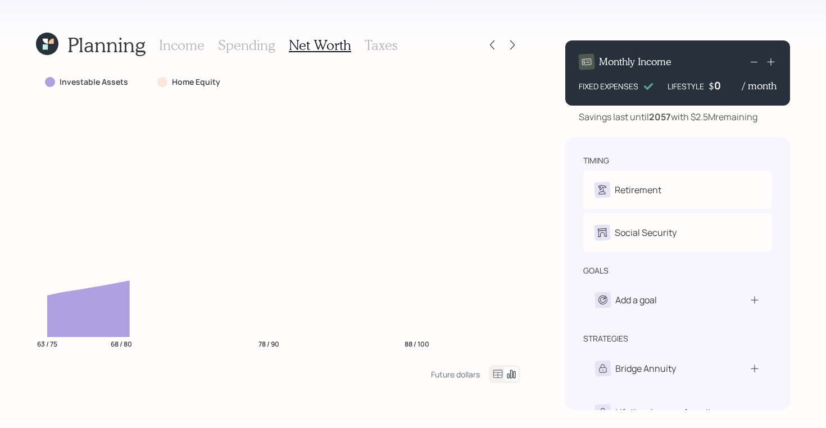
click at [382, 38] on h3 "Taxes" at bounding box center [381, 45] width 33 height 16
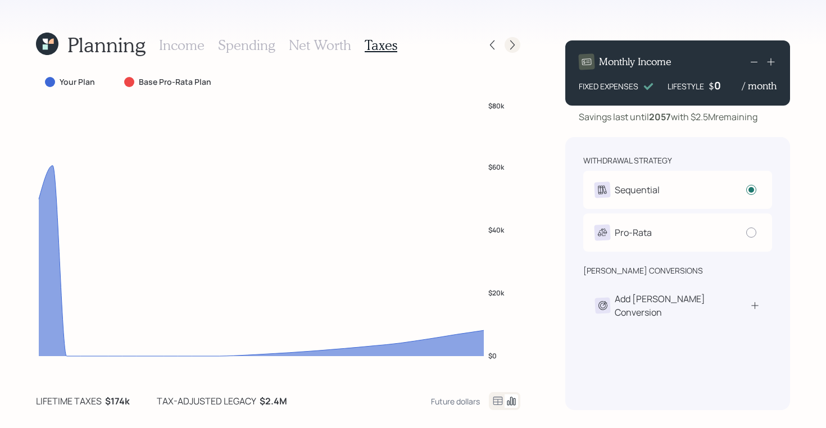
click at [514, 43] on icon at bounding box center [512, 44] width 11 height 11
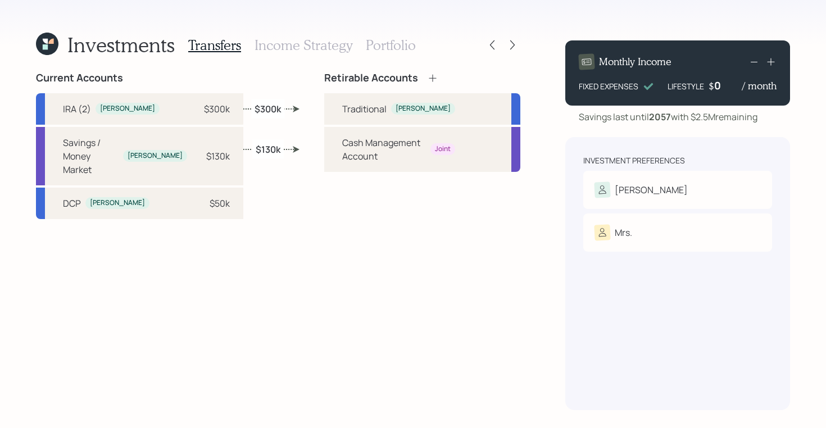
click at [334, 42] on h3 "Income Strategy" at bounding box center [303, 45] width 98 height 16
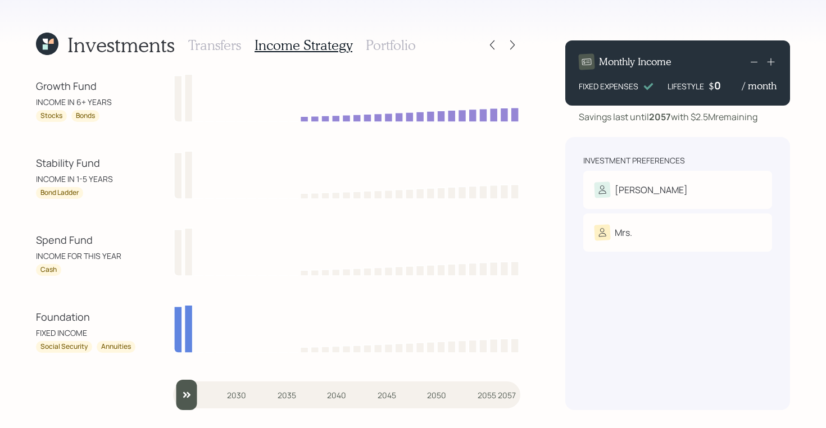
click at [376, 42] on h3 "Portfolio" at bounding box center [391, 45] width 50 height 16
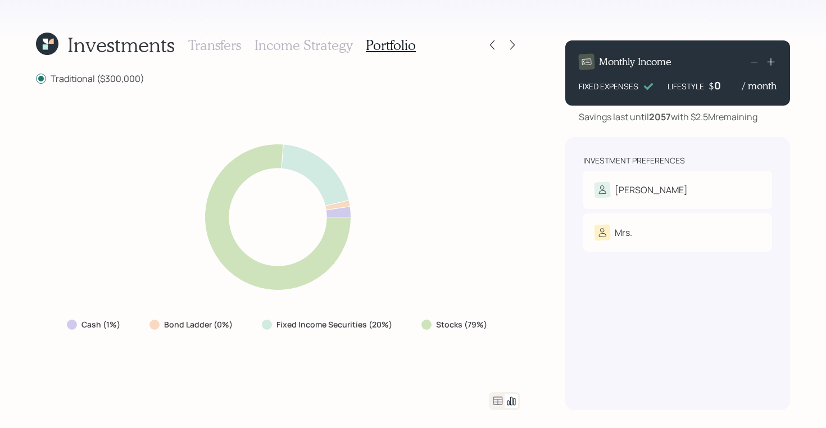
click at [497, 399] on icon at bounding box center [497, 400] width 13 height 13
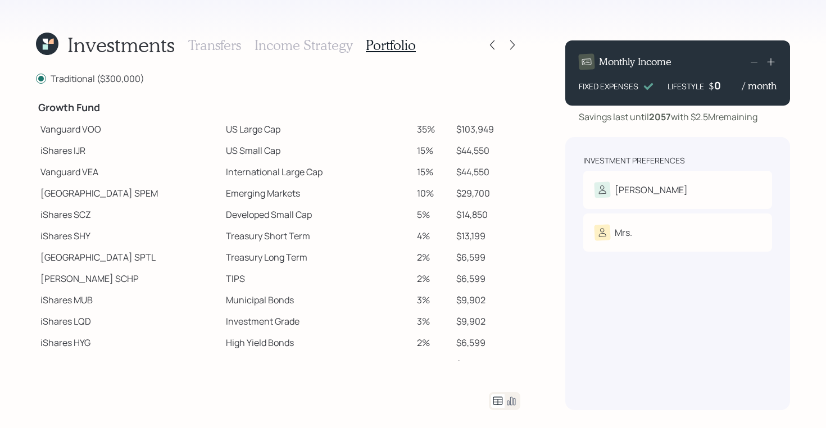
scroll to position [195, 0]
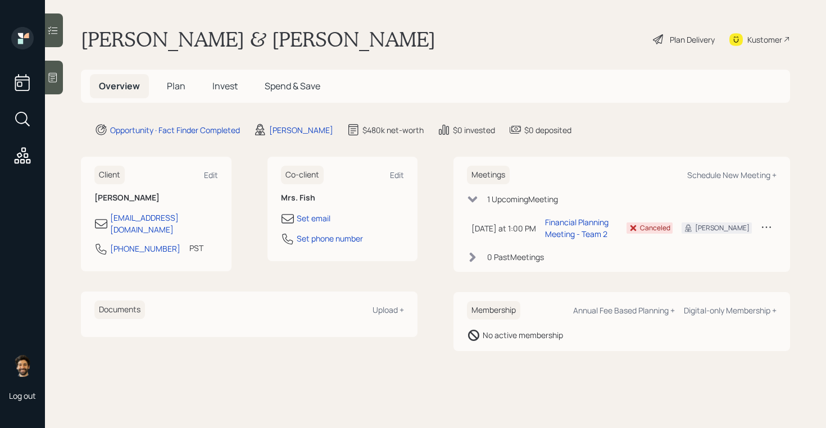
click at [181, 84] on span "Plan" at bounding box center [176, 86] width 19 height 12
